Goal: Task Accomplishment & Management: Use online tool/utility

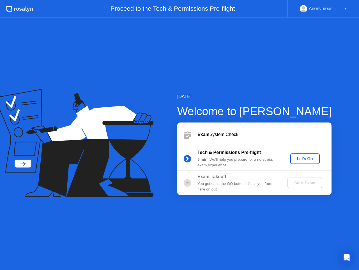
click at [303, 157] on div "Let's Go" at bounding box center [305, 158] width 25 height 4
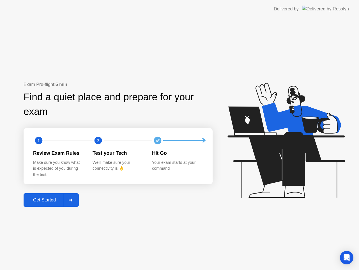
click at [74, 198] on div at bounding box center [70, 199] width 13 height 13
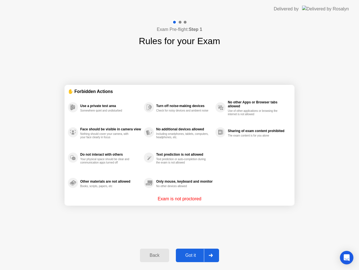
click at [201, 258] on div "Got it" at bounding box center [191, 255] width 26 height 5
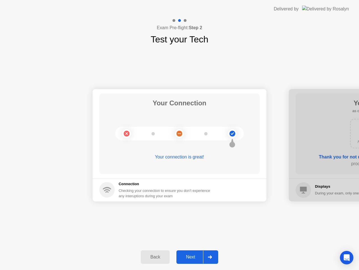
click at [196, 255] on div "Next" at bounding box center [190, 256] width 25 height 5
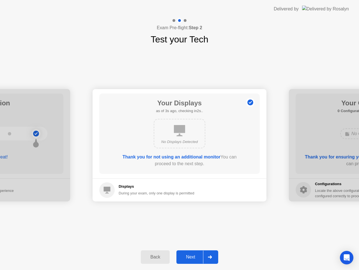
click at [199, 253] on button "Next" at bounding box center [197, 256] width 42 height 13
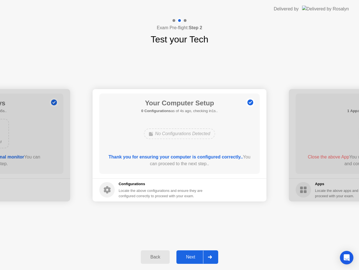
click at [197, 256] on div "Next" at bounding box center [190, 256] width 25 height 5
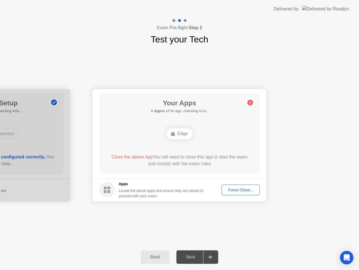
click at [238, 190] on div "Force Close..." at bounding box center [241, 189] width 34 height 4
click at [238, 191] on div "Force Close..." at bounding box center [241, 189] width 34 height 4
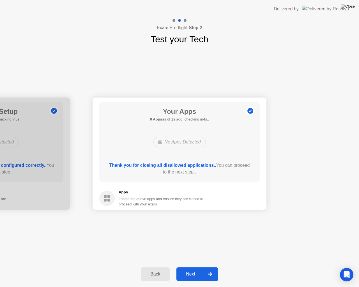
click at [195, 269] on div "Next" at bounding box center [190, 274] width 25 height 5
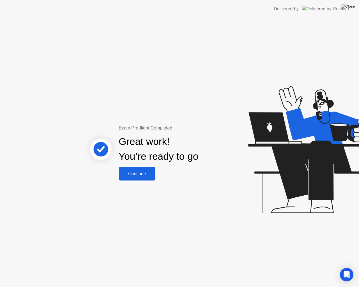
click at [150, 172] on div "Continue" at bounding box center [136, 173] width 33 height 5
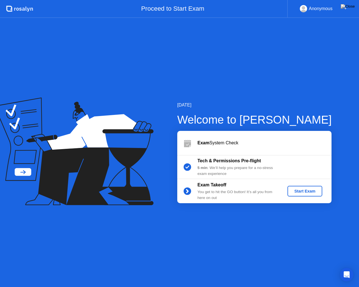
click at [298, 193] on div "Start Exam" at bounding box center [305, 191] width 30 height 4
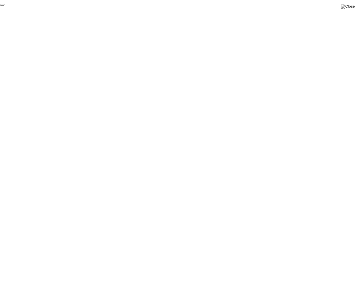
click div "End Proctoring Session"
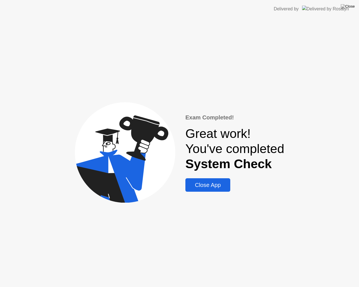
click at [221, 183] on div "Close App" at bounding box center [208, 185] width 42 height 6
